Goal: Information Seeking & Learning: Learn about a topic

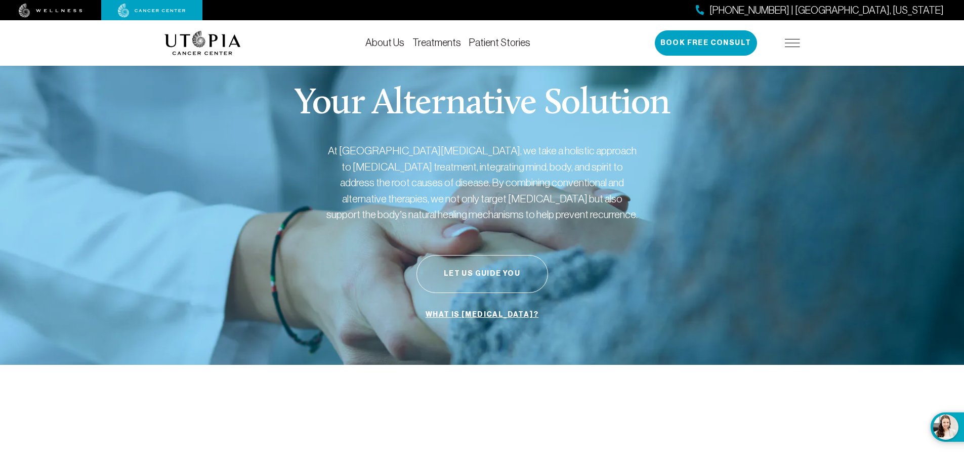
click at [447, 39] on link "Treatments" at bounding box center [436, 42] width 49 height 11
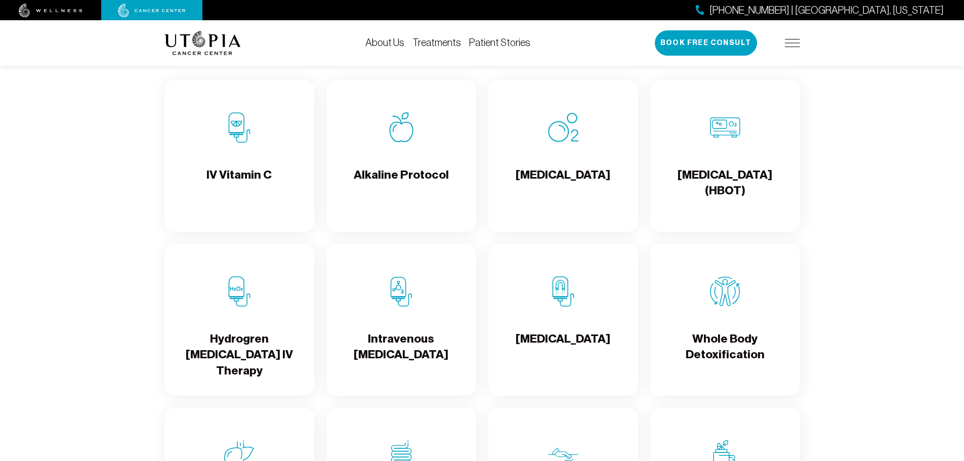
scroll to position [961, 0]
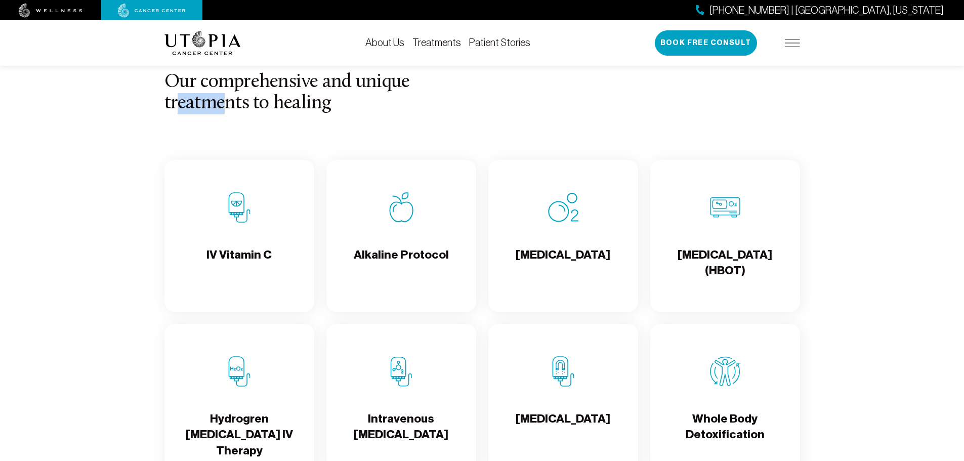
drag, startPoint x: 181, startPoint y: 114, endPoint x: 223, endPoint y: 113, distance: 41.5
click at [223, 113] on h3 "Our comprehensive and unique treatments to healing" at bounding box center [297, 93] width 266 height 43
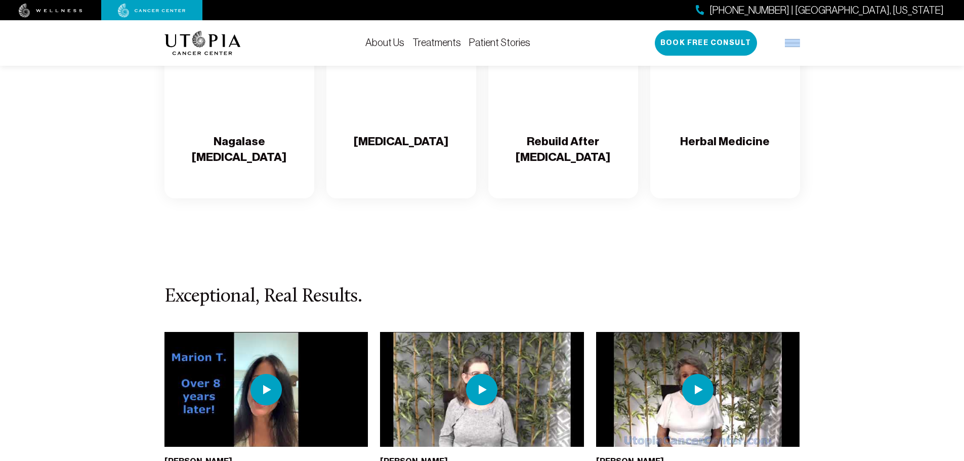
scroll to position [1891, 0]
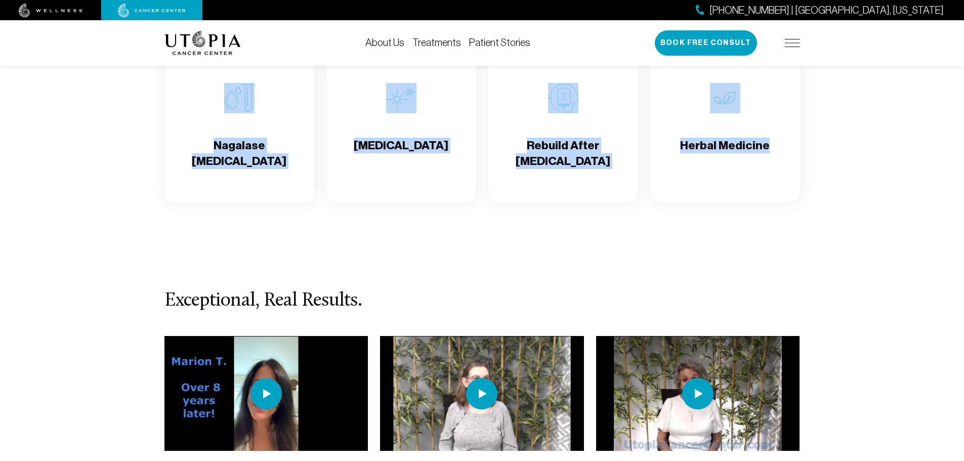
drag, startPoint x: 166, startPoint y: 83, endPoint x: 767, endPoint y: 166, distance: 606.4
copy div "Our comprehensive and unique treatments to healing IV Vitamin C Alkaline Protoc…"
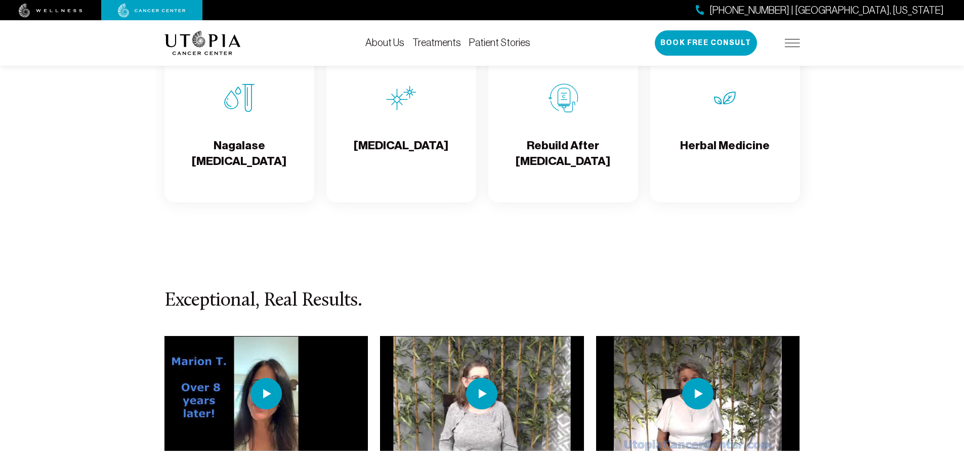
click at [642, 261] on section "Exceptional, Real Results. [PERSON_NAME] [MEDICAL_DATA] - [PERSON_NAME]'s Life …" at bounding box center [482, 415] width 964 height 400
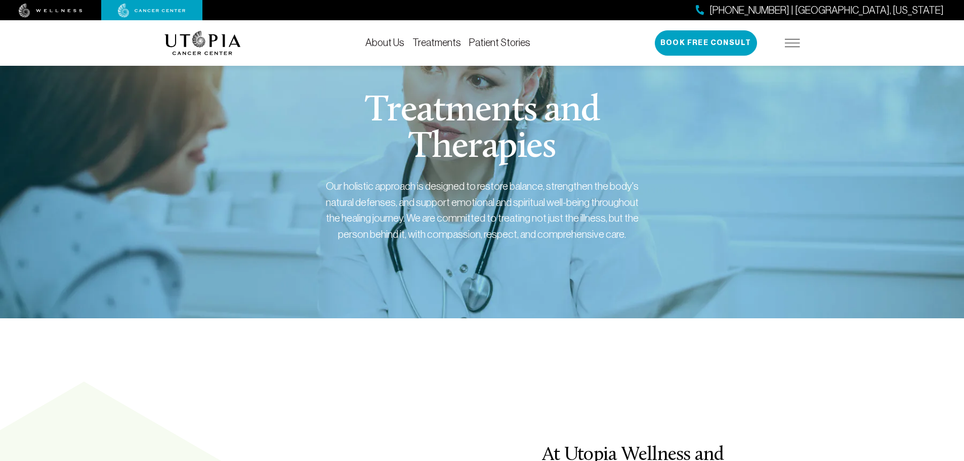
scroll to position [0, 0]
